Goal: Transaction & Acquisition: Subscribe to service/newsletter

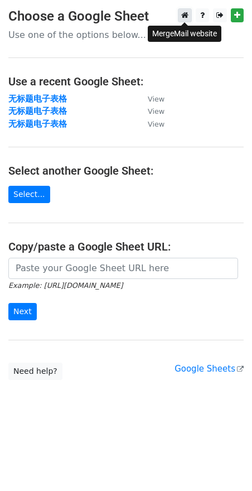
click at [183, 16] on icon at bounding box center [184, 15] width 7 height 8
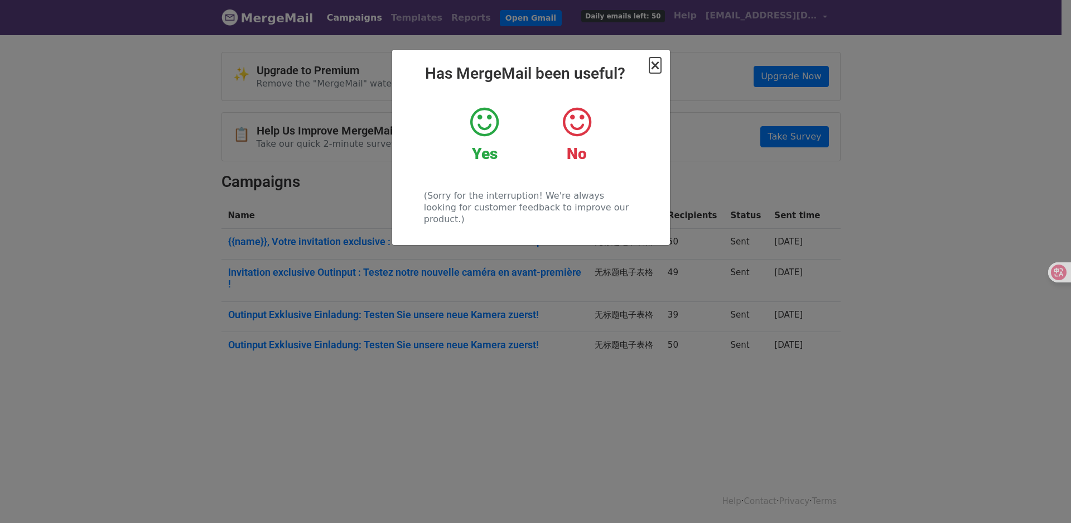
click at [657, 64] on span "×" at bounding box center [654, 65] width 11 height 16
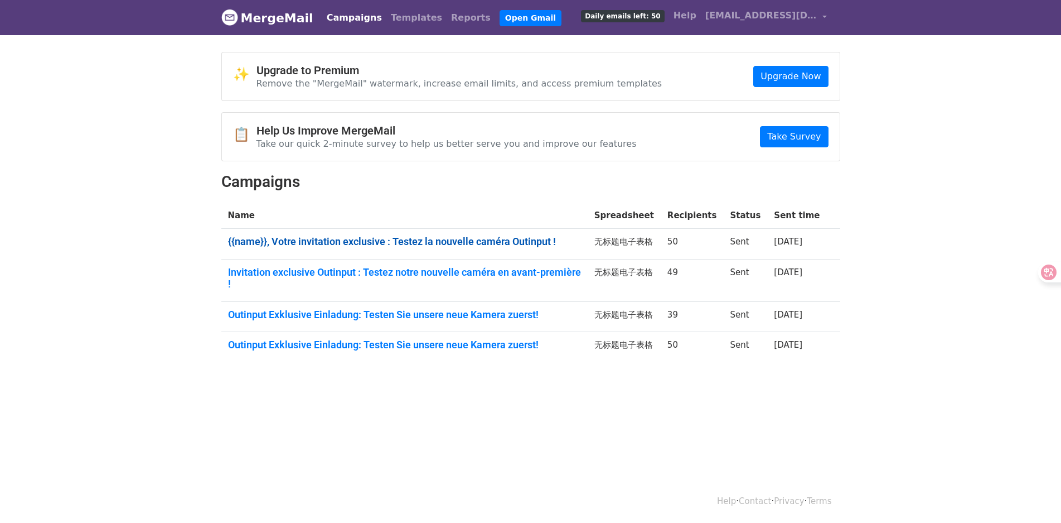
click at [498, 244] on link "{{name}}, Votre invitation exclusive : Testez la nouvelle caméra Outinput !" at bounding box center [404, 241] width 353 height 12
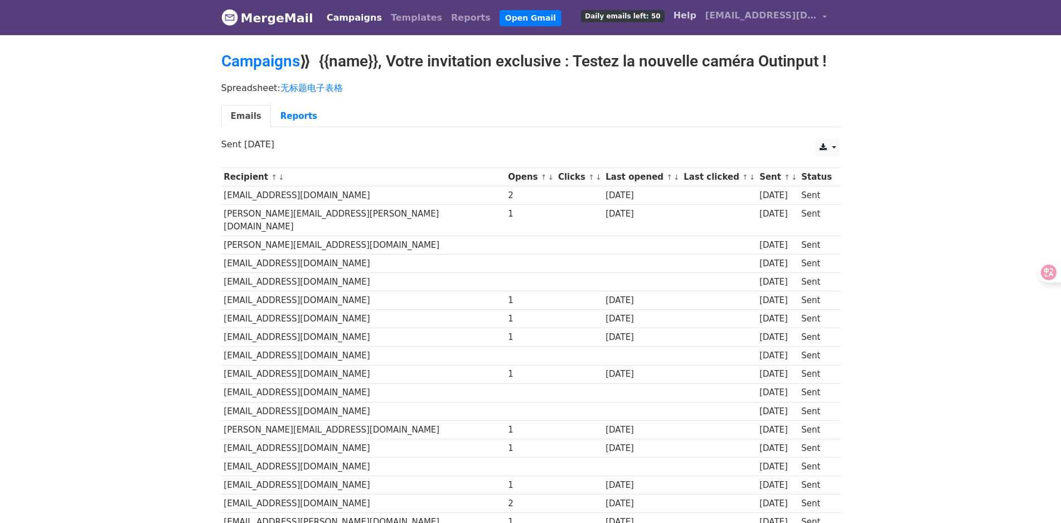
click at [701, 21] on link "Help" at bounding box center [685, 15] width 32 height 22
click at [506, 179] on th "Opens ↑ ↓" at bounding box center [531, 177] width 50 height 18
click at [541, 175] on small "↑ ↓" at bounding box center [547, 177] width 12 height 8
click at [541, 175] on link "↑" at bounding box center [544, 177] width 6 height 8
click at [548, 181] on link "↓" at bounding box center [551, 177] width 6 height 8
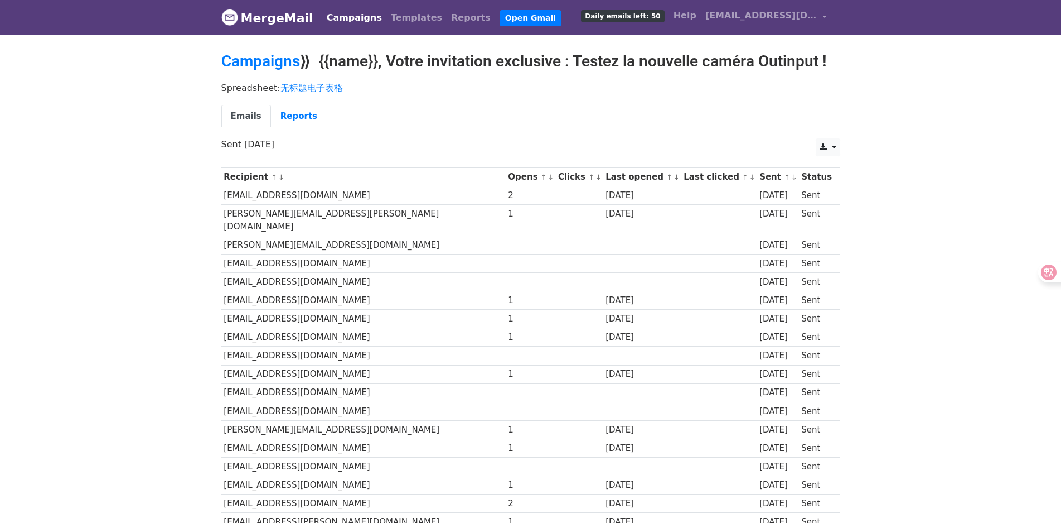
click at [548, 176] on link "↓" at bounding box center [551, 177] width 6 height 8
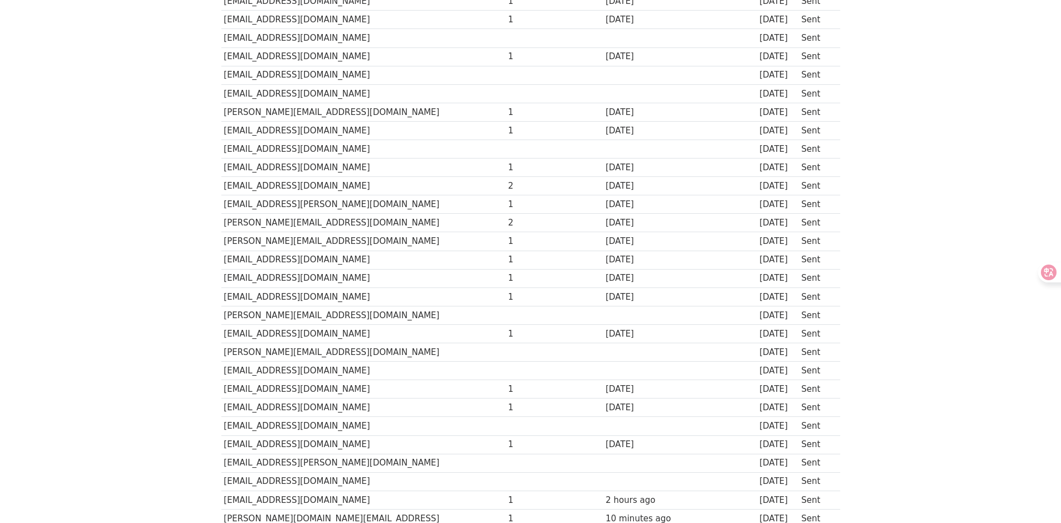
scroll to position [462, 0]
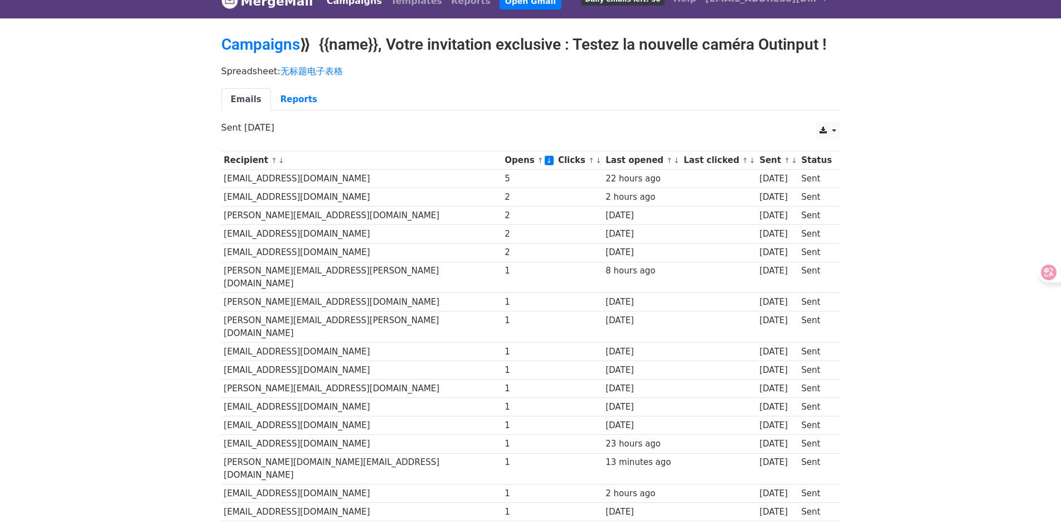
scroll to position [16, 0]
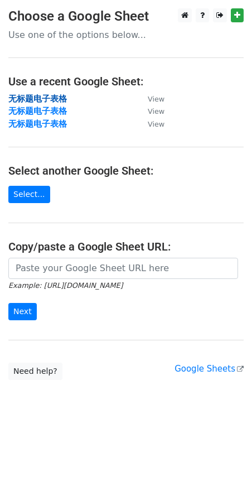
click at [64, 99] on strong "无标题电子表格" at bounding box center [37, 99] width 59 height 10
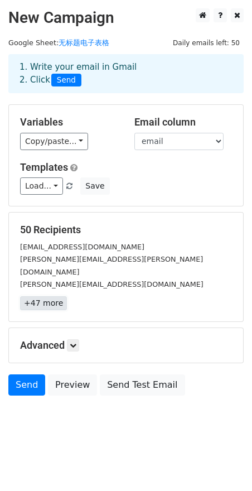
click at [49, 296] on link "+47 more" at bounding box center [43, 303] width 47 height 14
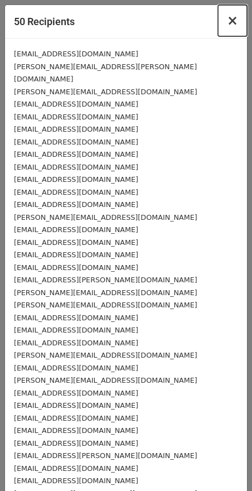
click at [227, 17] on span "×" at bounding box center [232, 21] width 11 height 16
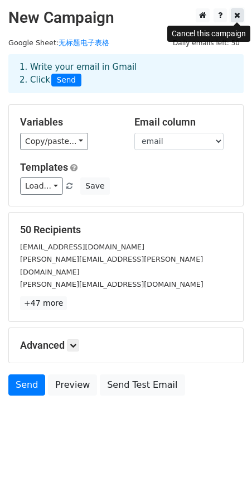
click at [236, 13] on icon at bounding box center [237, 15] width 6 height 8
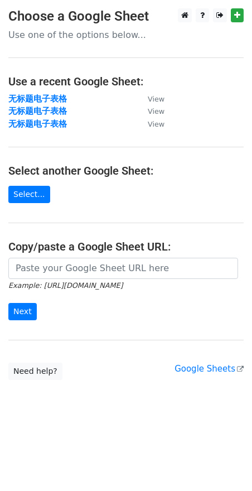
click at [171, 212] on main "Choose a Google Sheet Use one of the options below... Use a recent Google Sheet…" at bounding box center [126, 193] width 252 height 371
click at [47, 99] on strong "无标题电子表格" at bounding box center [37, 99] width 59 height 10
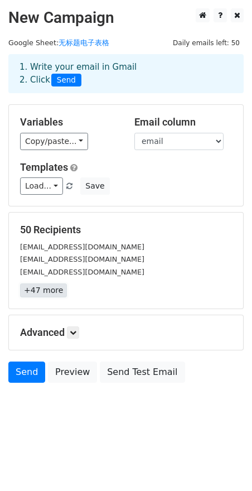
click at [51, 292] on link "+47 more" at bounding box center [43, 290] width 47 height 14
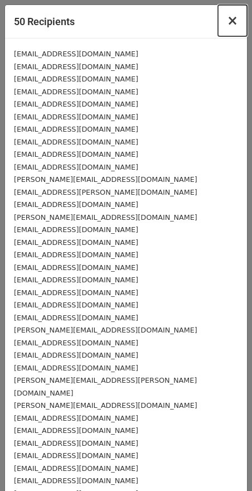
click at [227, 24] on span "×" at bounding box center [232, 21] width 11 height 16
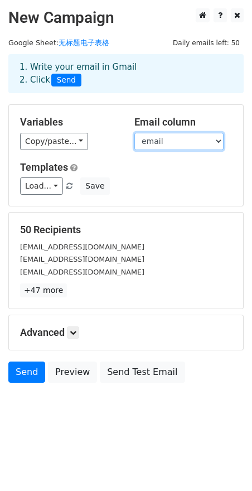
click at [170, 137] on select "email name" at bounding box center [178, 141] width 89 height 17
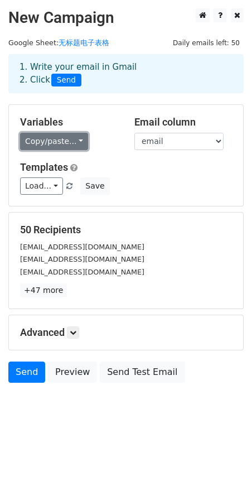
click at [38, 144] on link "Copy/paste..." at bounding box center [54, 141] width 68 height 17
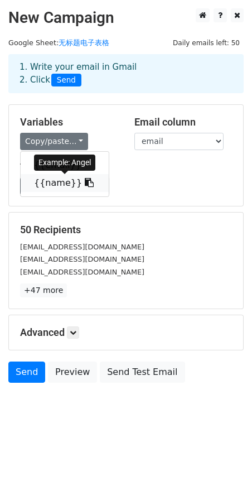
click at [85, 183] on icon at bounding box center [89, 182] width 9 height 9
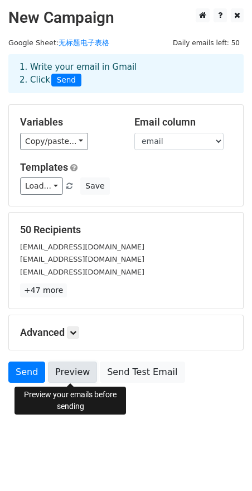
click at [83, 380] on link "Preview" at bounding box center [72, 371] width 49 height 21
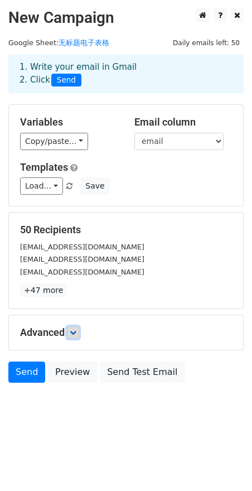
click at [70, 330] on link at bounding box center [73, 332] width 12 height 12
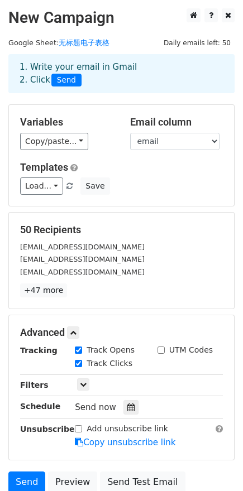
click at [161, 351] on input "UTM Codes" at bounding box center [160, 349] width 7 height 7
checkbox input "true"
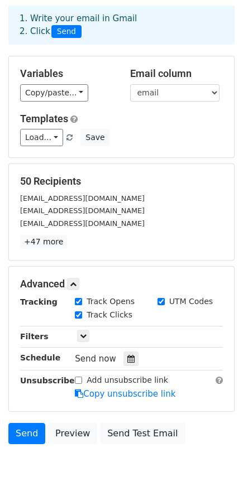
scroll to position [96, 0]
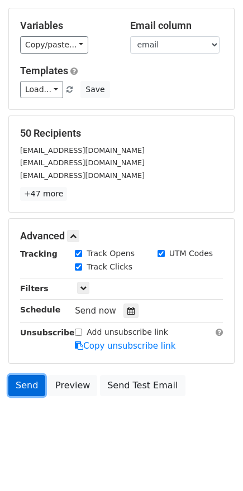
click at [30, 389] on link "Send" at bounding box center [26, 385] width 37 height 21
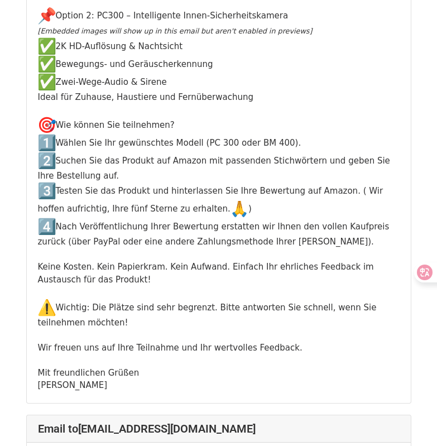
scroll to position [6302, 0]
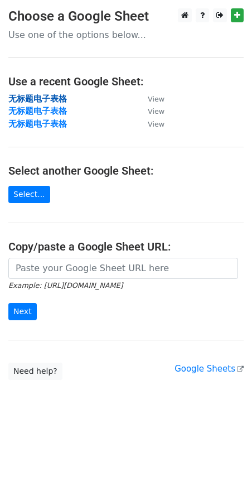
click at [61, 96] on strong "无标题电子表格" at bounding box center [37, 99] width 59 height 10
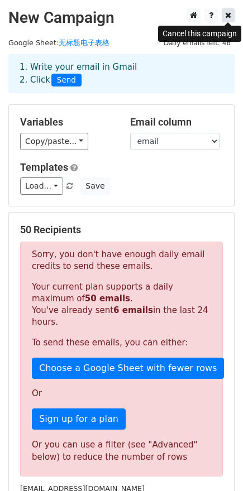
click at [229, 14] on icon at bounding box center [228, 15] width 6 height 8
